Goal: Information Seeking & Learning: Learn about a topic

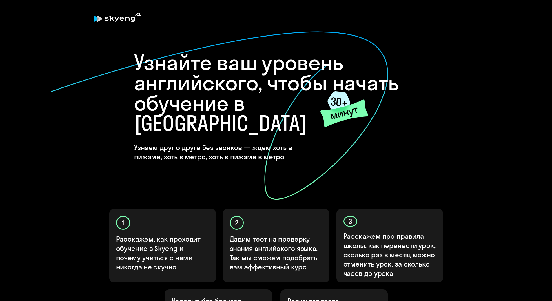
scroll to position [117, 0]
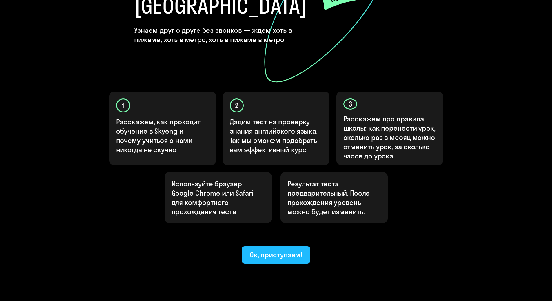
click at [264, 250] on div "Ок, приступаем!" at bounding box center [276, 254] width 53 height 9
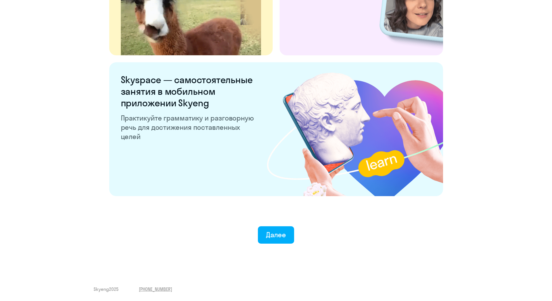
scroll to position [1041, 0]
click at [278, 238] on div "Далее" at bounding box center [276, 234] width 20 height 9
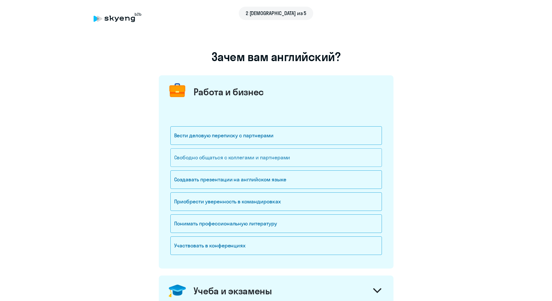
click at [202, 158] on div "Свободно общаться с коллегами и партнерами" at bounding box center [275, 157] width 211 height 19
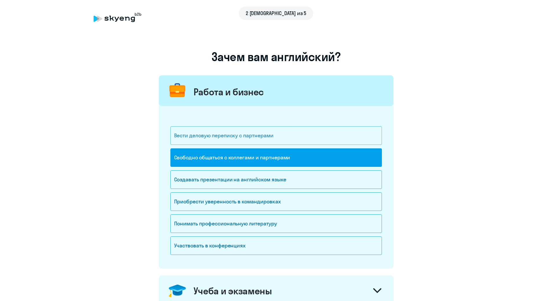
click at [204, 137] on div "Вести деловую переписку с партнерами" at bounding box center [275, 135] width 211 height 19
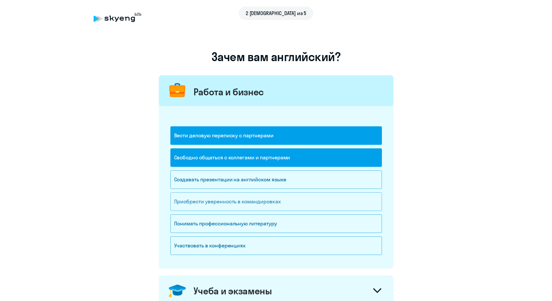
click at [190, 202] on div "Приобрести уверенность в командировках" at bounding box center [275, 201] width 211 height 19
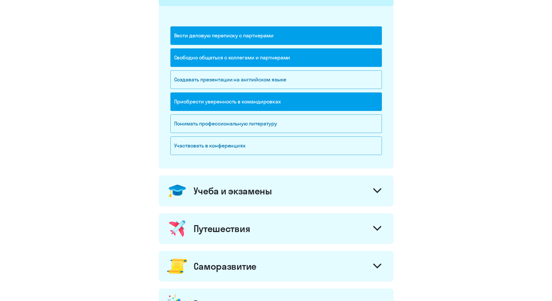
scroll to position [145, 0]
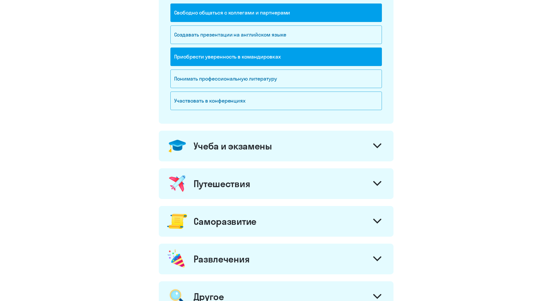
click at [212, 142] on div "Учеба и экзамены" at bounding box center [232, 146] width 78 height 12
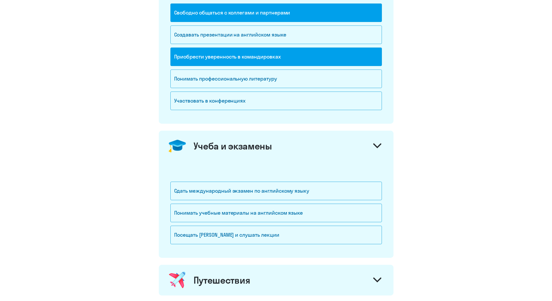
scroll to position [290, 0]
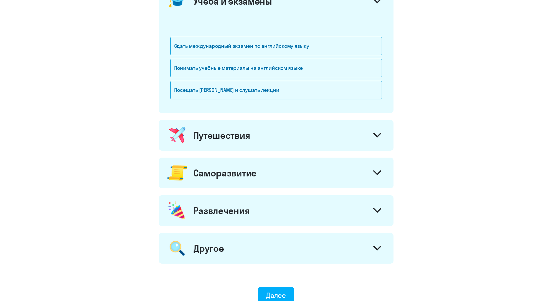
click at [217, 130] on div "Путешествия" at bounding box center [221, 135] width 57 height 12
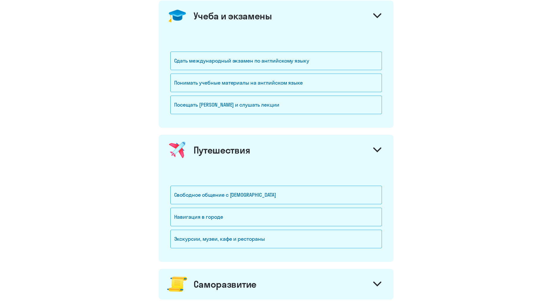
scroll to position [261, 0]
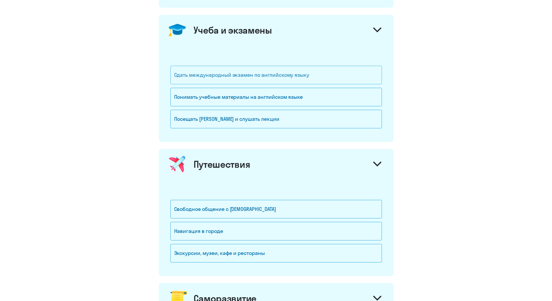
click at [212, 74] on div "Сдать международный экзамен по английскому языку" at bounding box center [275, 75] width 211 height 19
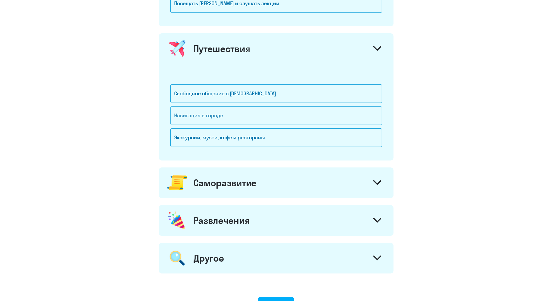
scroll to position [376, 0]
click at [219, 98] on div "Свободное общение с [DEMOGRAPHIC_DATA]" at bounding box center [275, 93] width 211 height 19
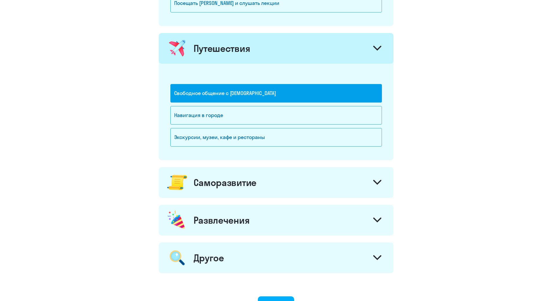
click at [228, 193] on div "Саморазвитие" at bounding box center [276, 182] width 235 height 31
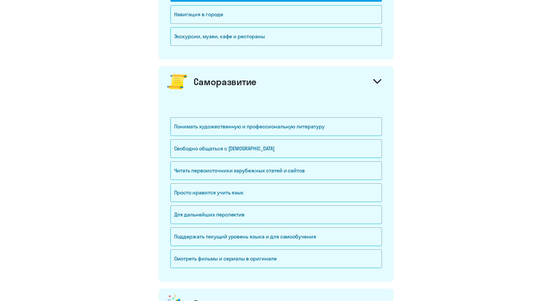
scroll to position [492, 0]
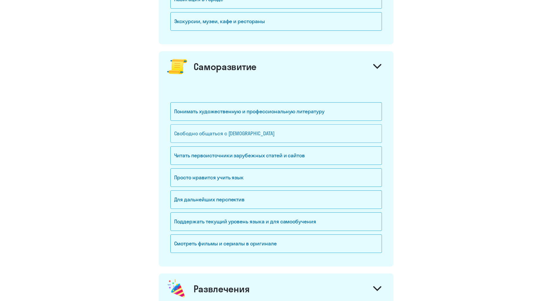
click at [190, 134] on div "Свободно общаться с [DEMOGRAPHIC_DATA]" at bounding box center [275, 133] width 211 height 19
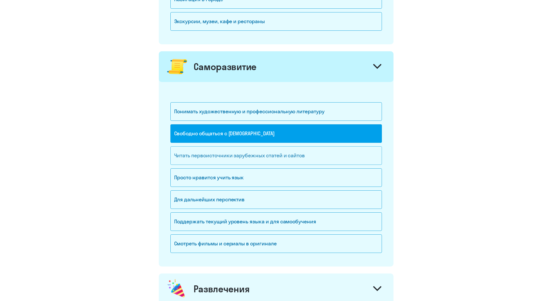
click at [207, 153] on div "Читать первоисточники зарубежных статей и сайтов" at bounding box center [275, 155] width 211 height 19
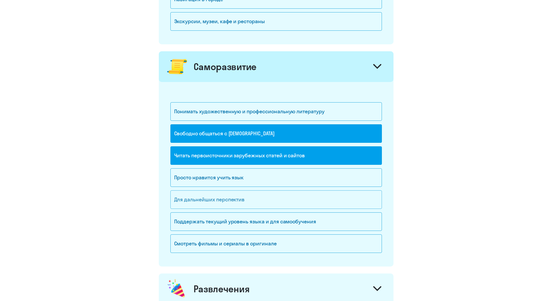
click at [189, 204] on div "Для дальнейших перспектив" at bounding box center [275, 199] width 211 height 19
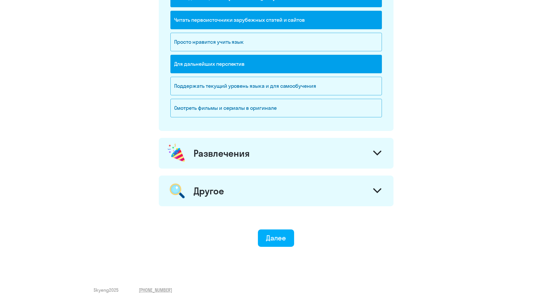
scroll to position [629, 0]
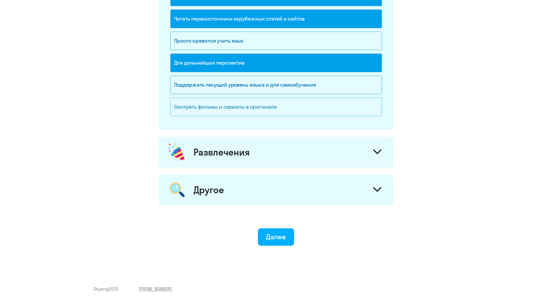
click at [194, 113] on div "Смотреть фильмы и сериалы в оригинале" at bounding box center [275, 107] width 211 height 19
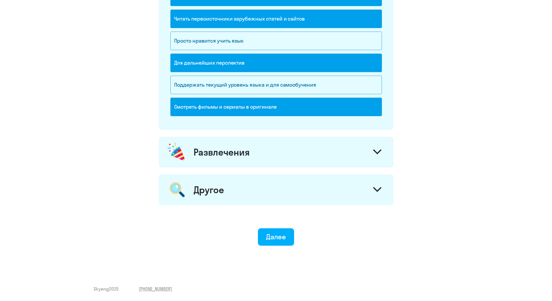
click at [189, 157] on div "Развлечения" at bounding box center [276, 152] width 235 height 31
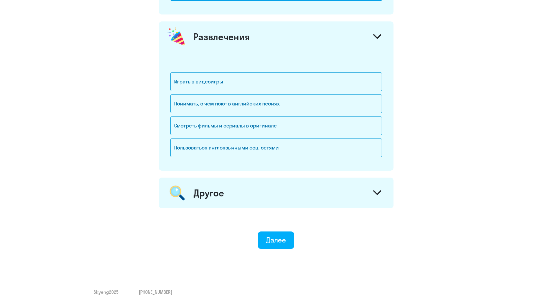
scroll to position [745, 0]
click at [205, 100] on div "Понимать, о чём поют в английских песнях" at bounding box center [275, 103] width 211 height 19
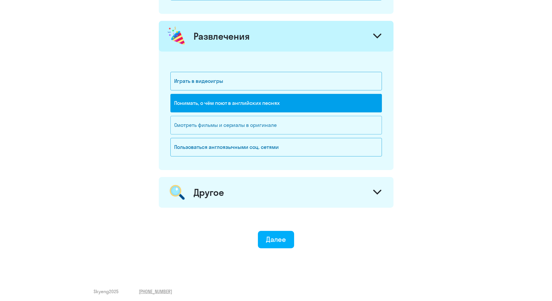
click at [195, 126] on div "Смотреть фильмы и сериалы в оригинале" at bounding box center [275, 125] width 211 height 19
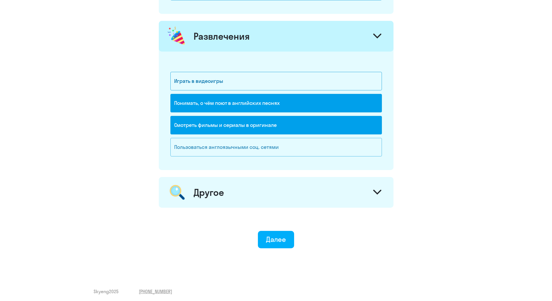
click at [195, 152] on div "Пользоваться англоязычными соц. сетями" at bounding box center [275, 147] width 211 height 19
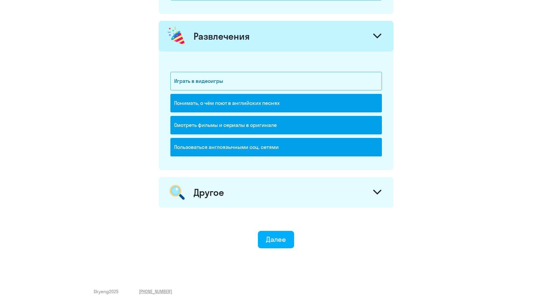
click at [197, 178] on div "Другое" at bounding box center [276, 192] width 235 height 31
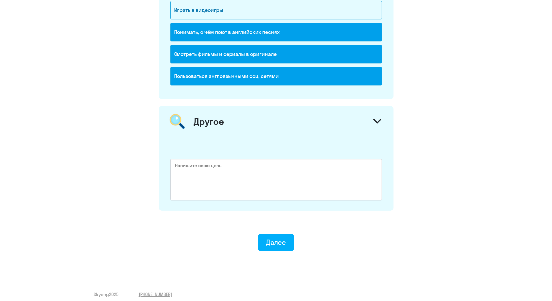
scroll to position [821, 0]
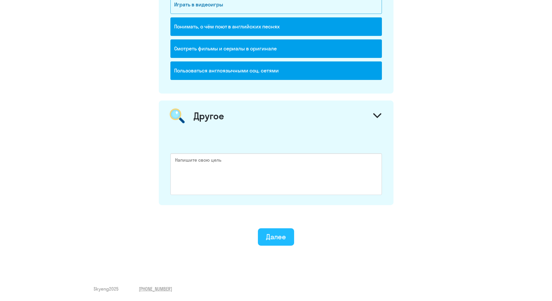
click at [285, 235] on div "Далее" at bounding box center [276, 236] width 20 height 9
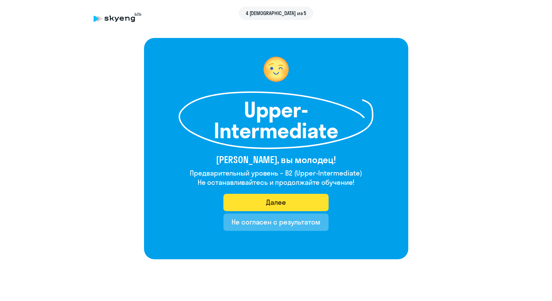
click at [255, 204] on button "Далее" at bounding box center [275, 202] width 105 height 17
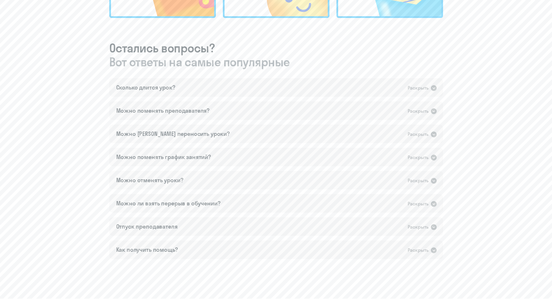
scroll to position [290, 0]
click at [240, 91] on div "Сколько длится урок? Раскрыть" at bounding box center [276, 87] width 334 height 19
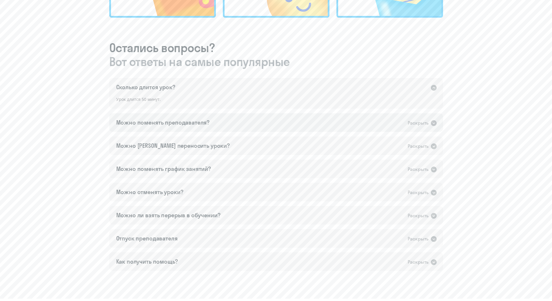
click at [205, 126] on div "Можно поменять преподавателя?" at bounding box center [163, 122] width 94 height 8
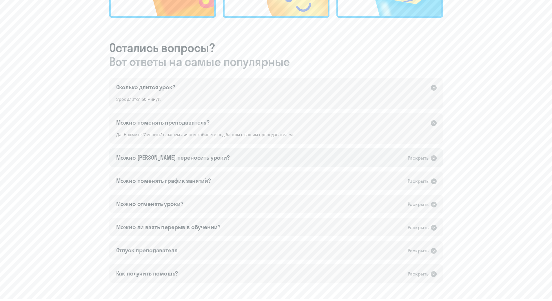
click at [182, 155] on div "Можно [PERSON_NAME] переносить уроки?" at bounding box center [173, 157] width 114 height 8
